Goal: Information Seeking & Learning: Check status

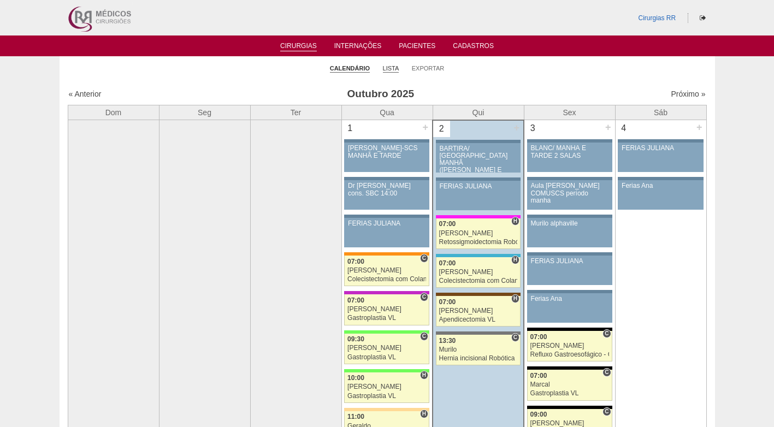
click at [393, 68] on link "Lista" at bounding box center [391, 68] width 16 height 8
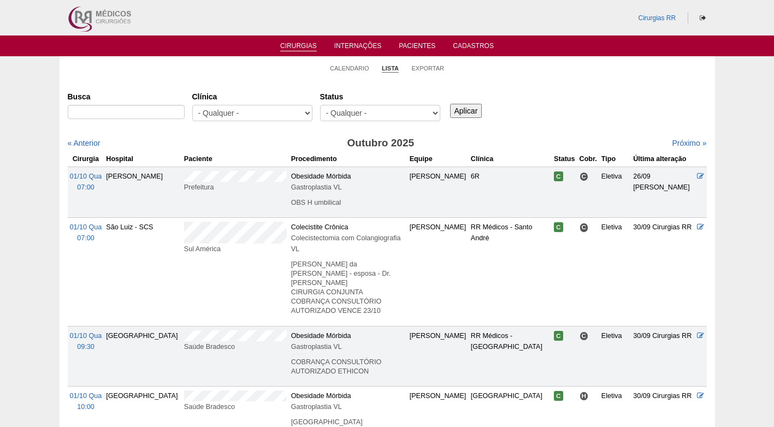
select select "conf"
click at [320, 105] on select "- Qualquer - Reservada Confirmada Suspensa Cancelada" at bounding box center [380, 113] width 120 height 16
click at [462, 111] on input "Aplicar" at bounding box center [466, 111] width 32 height 14
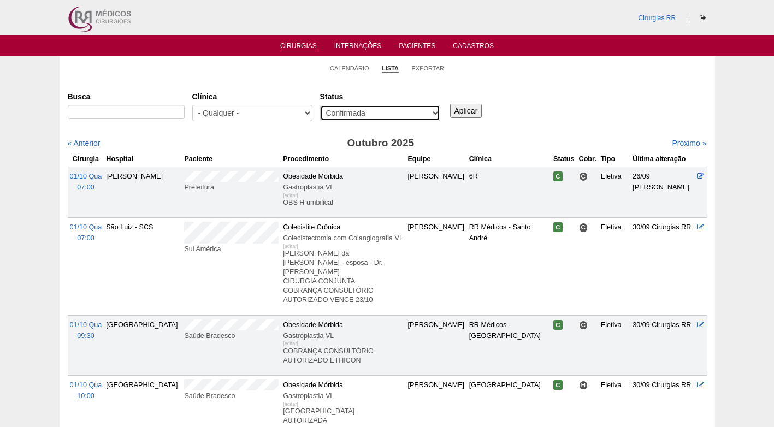
drag, startPoint x: 0, startPoint y: 0, endPoint x: 395, endPoint y: 112, distance: 410.5
click at [395, 111] on select "- Qualquer - Reservada Confirmada Suspensa Cancelada" at bounding box center [380, 113] width 120 height 16
select select "resr"
click at [320, 105] on select "- Qualquer - Reservada Confirmada Suspensa Cancelada" at bounding box center [380, 113] width 120 height 16
click at [479, 109] on input "Aplicar" at bounding box center [466, 111] width 32 height 14
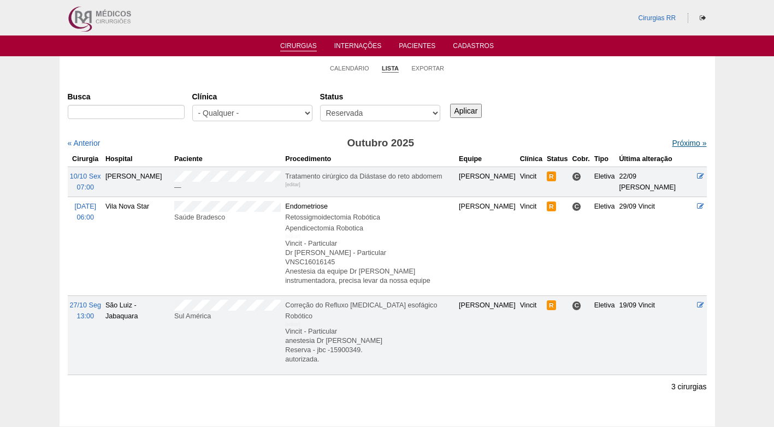
click at [672, 141] on link "Próximo »" at bounding box center [689, 143] width 34 height 9
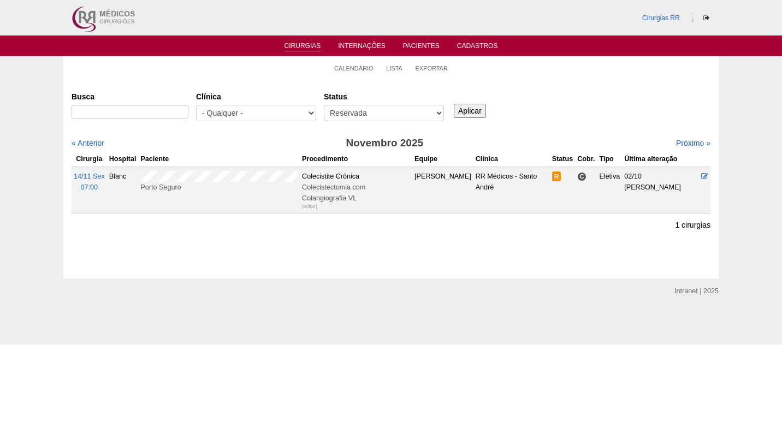
click at [568, 96] on div "Busca Clínica - Qualquer - 6R Alphaville Assunção Bartira Brasil Christovão da …" at bounding box center [391, 106] width 639 height 39
click at [572, 88] on div "Busca Clínica - Qualquer - 6R Alphaville Assunção Bartira Brasil Christovão da …" at bounding box center [391, 106] width 639 height 39
click at [546, 99] on div "Busca Clínica - Qualquer - 6R Alphaville Assunção Bartira Brasil Christovão da …" at bounding box center [391, 106] width 639 height 39
click at [534, 104] on div "Busca Clínica - Qualquer - 6R Alphaville Assunção Bartira Brasil Christovão da …" at bounding box center [391, 106] width 639 height 39
click at [317, 96] on div "Clínica - Qualquer - 6R Alphaville Assunção Bartira Brasil Christovão da Gama C…" at bounding box center [260, 106] width 128 height 39
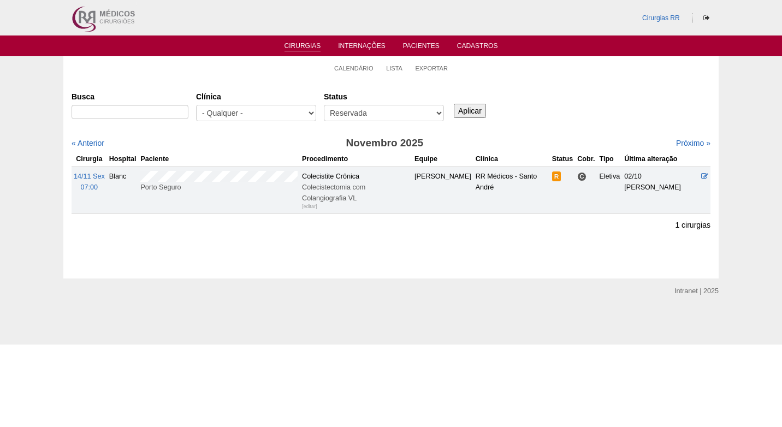
click at [549, 128] on div "Busca Clínica - Qualquer - 6R Alphaville Assunção Bartira Brasil Christovão da …" at bounding box center [391, 150] width 639 height 126
drag, startPoint x: 568, startPoint y: 99, endPoint x: 372, endPoint y: 1, distance: 219.3
click at [564, 98] on div "Busca Clínica - Qualquer - 6R Alphaville Assunção Bartira Brasil Christovão da …" at bounding box center [391, 106] width 639 height 39
click at [515, 76] on ul "Calendário Lista Exportar" at bounding box center [390, 67] width 655 height 23
drag, startPoint x: 231, startPoint y: 74, endPoint x: 281, endPoint y: 73, distance: 50.2
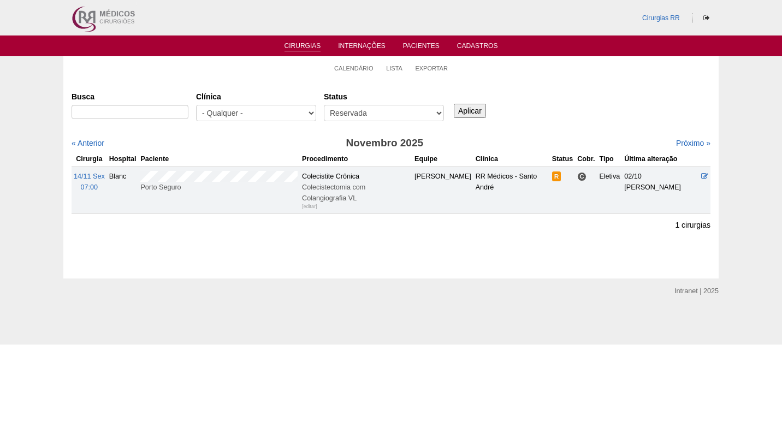
click at [232, 74] on ul "Calendário Lista Exportar" at bounding box center [390, 67] width 655 height 23
click at [344, 70] on link "Calendário" at bounding box center [353, 68] width 39 height 8
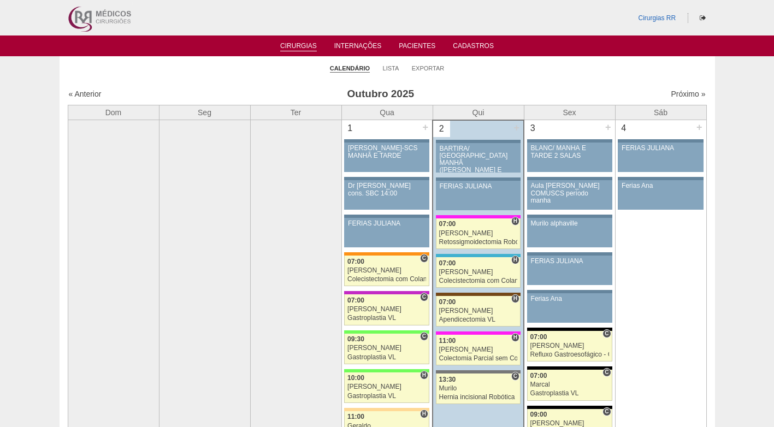
click at [399, 68] on ul "Calendário Lista Exportar" at bounding box center [387, 67] width 655 height 23
click at [394, 68] on link "Lista" at bounding box center [391, 68] width 16 height 8
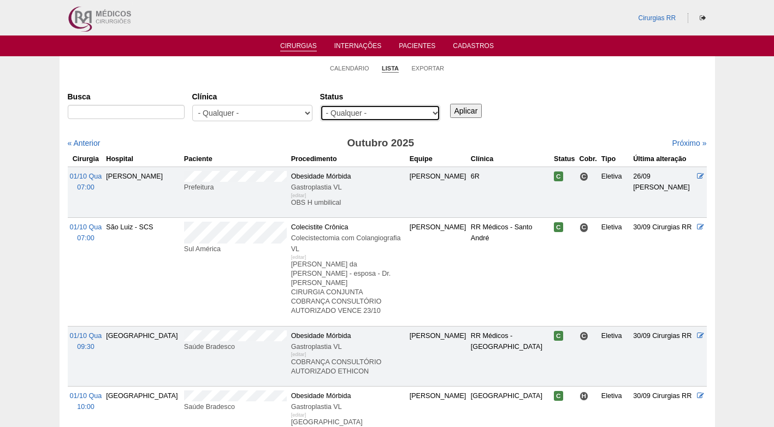
click at [410, 111] on select "- Qualquer - Reservada Confirmada Suspensa Cancelada" at bounding box center [380, 113] width 120 height 16
select select "resr"
click at [320, 105] on select "- Qualquer - Reservada Confirmada Suspensa Cancelada" at bounding box center [380, 113] width 120 height 16
click at [459, 111] on input "Aplicar" at bounding box center [466, 111] width 32 height 14
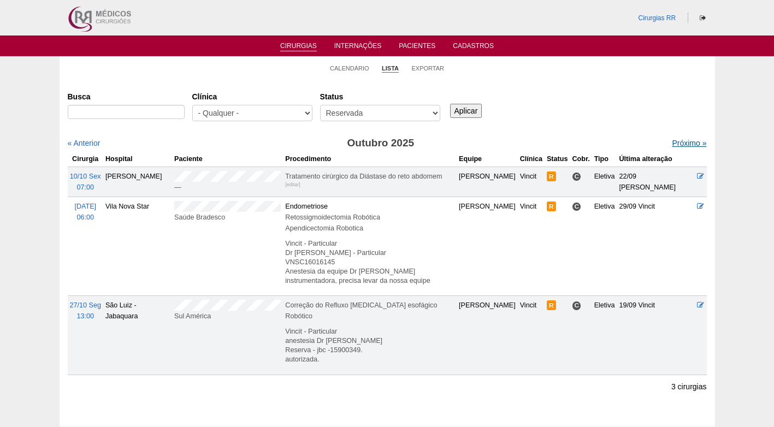
click at [673, 140] on link "Próximo »" at bounding box center [689, 143] width 34 height 9
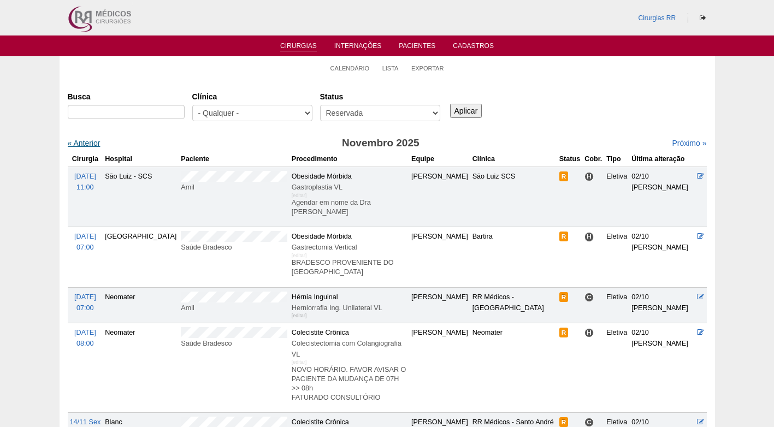
click at [80, 141] on link "« Anterior" at bounding box center [84, 143] width 33 height 9
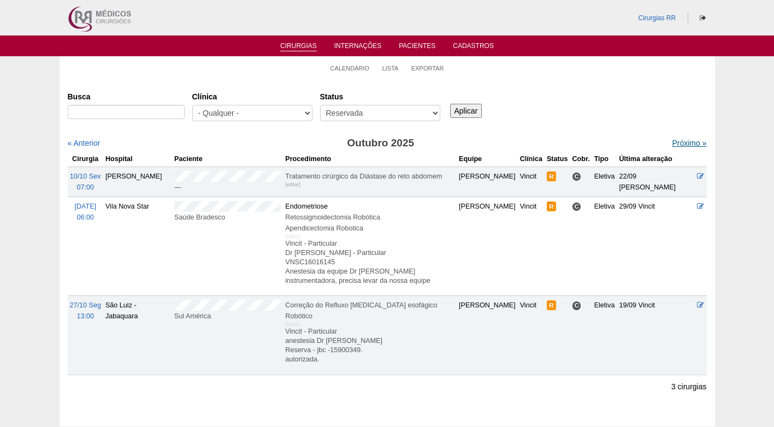
click at [677, 143] on link "Próximo »" at bounding box center [689, 143] width 34 height 9
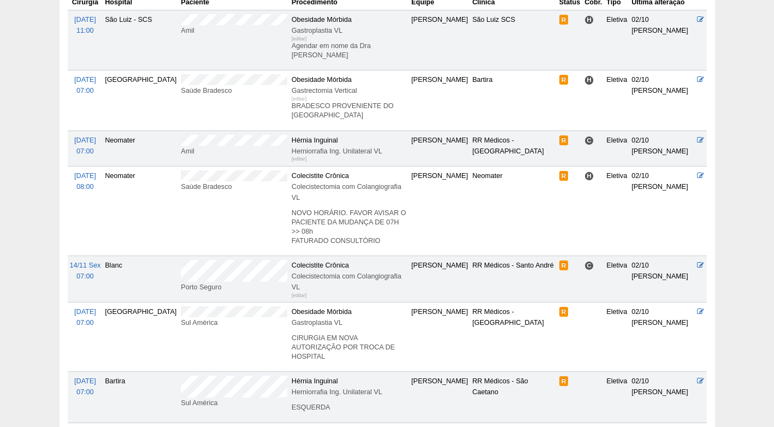
scroll to position [164, 0]
